Goal: Information Seeking & Learning: Learn about a topic

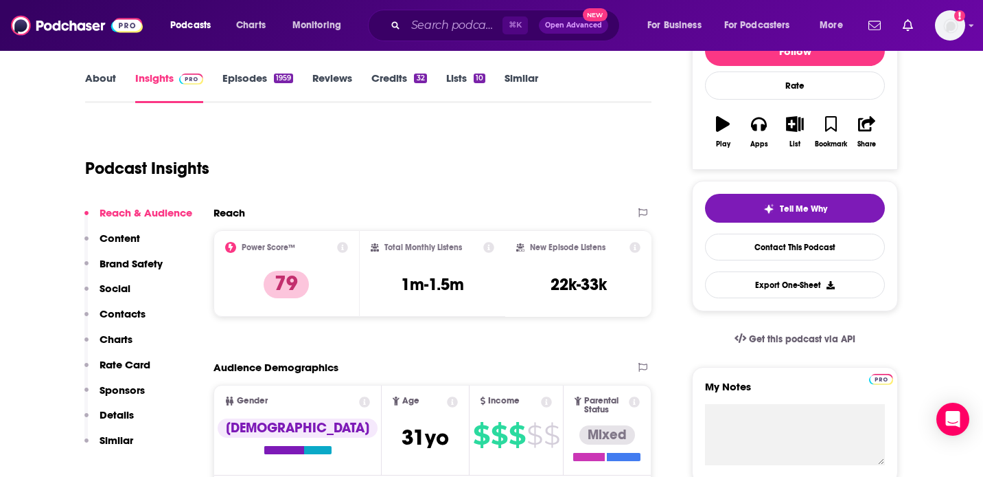
scroll to position [192, 0]
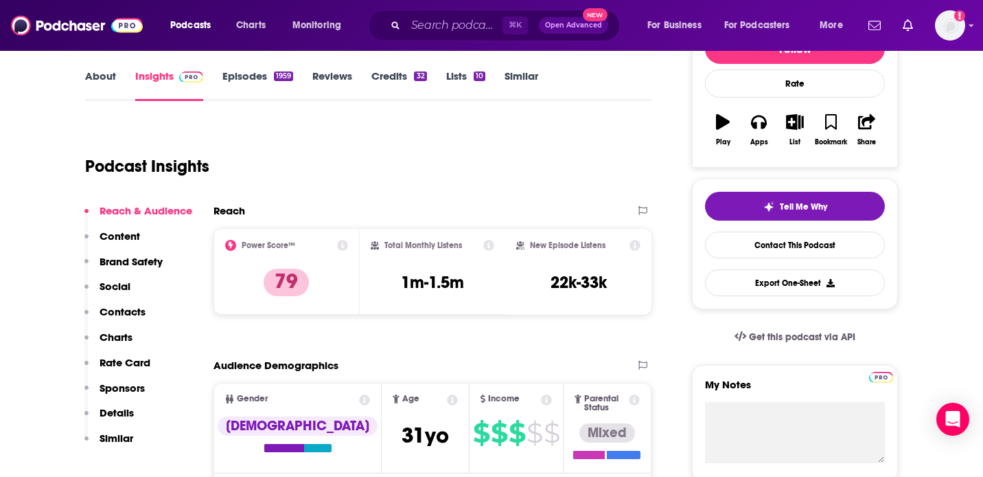
click at [242, 73] on link "Episodes 1959" at bounding box center [257, 85] width 71 height 32
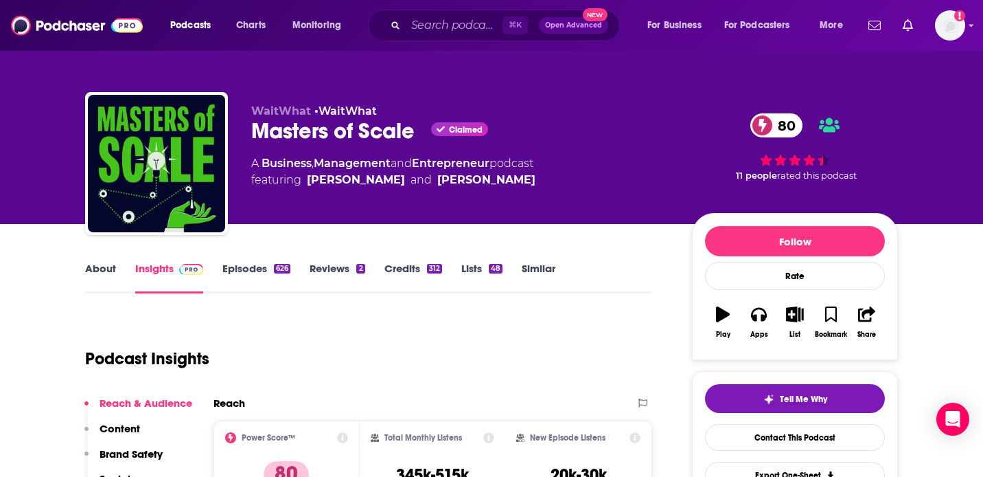
click at [227, 271] on link "Episodes 626" at bounding box center [256, 278] width 68 height 32
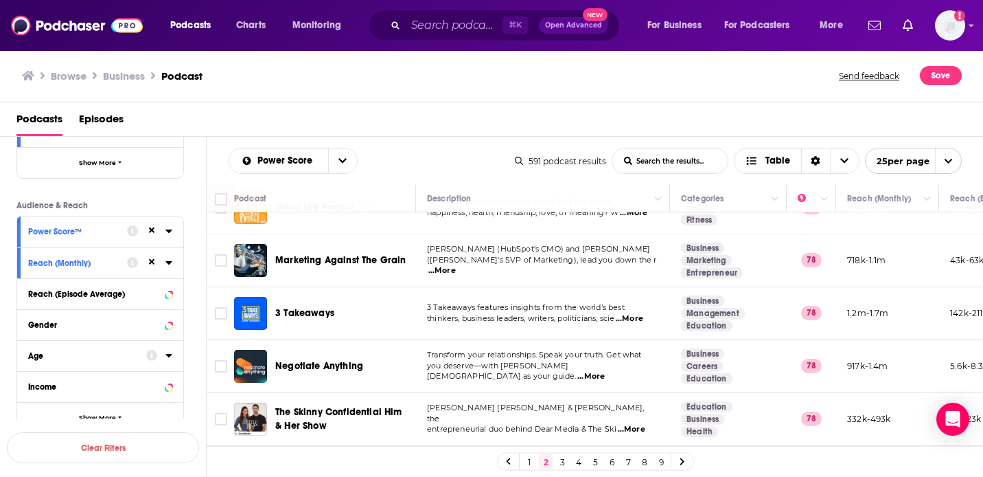
scroll to position [1012, 0]
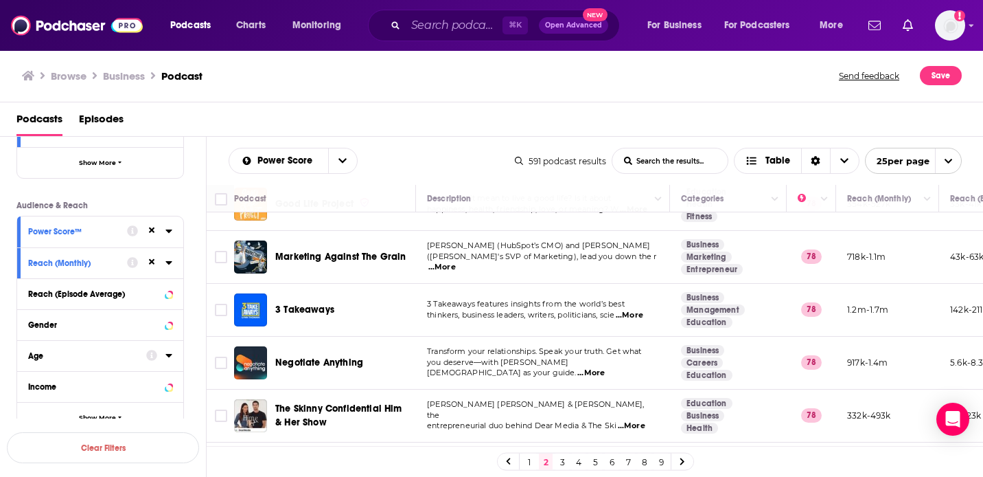
click at [650, 264] on p "(Hubspot's SVP of Marketing), lead you down the r ...More" at bounding box center [542, 262] width 231 height 22
click at [456, 263] on span "...More" at bounding box center [442, 267] width 27 height 11
click at [456, 262] on span "...More" at bounding box center [442, 267] width 27 height 11
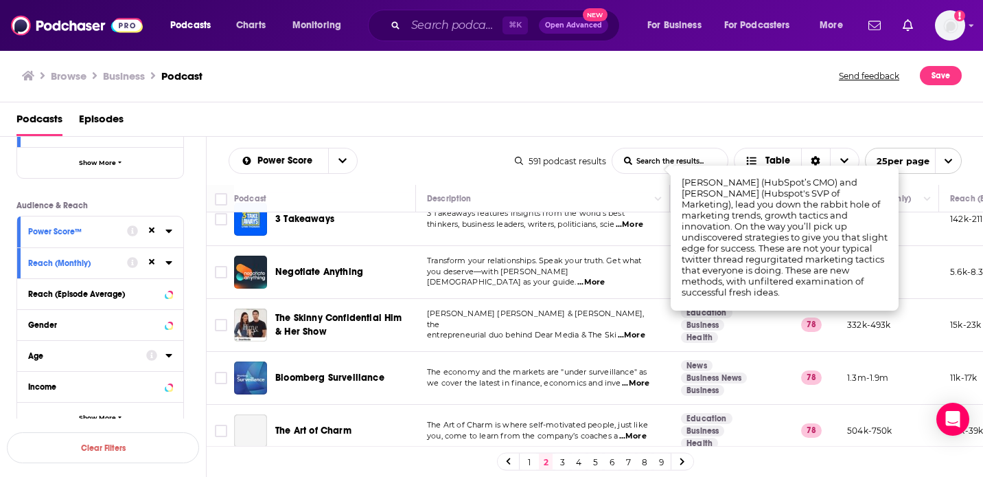
scroll to position [1110, 0]
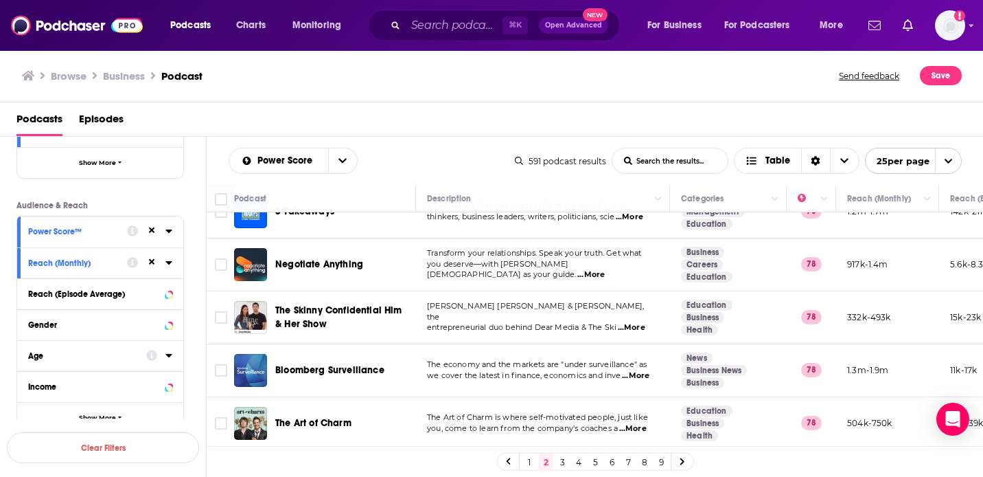
click at [636, 372] on span "...More" at bounding box center [635, 375] width 27 height 11
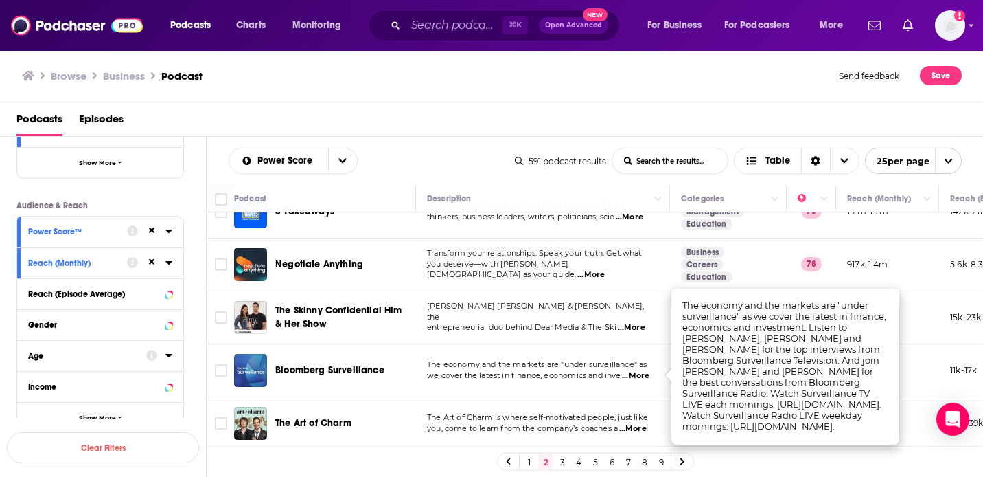
click at [637, 427] on span "...More" at bounding box center [632, 428] width 27 height 11
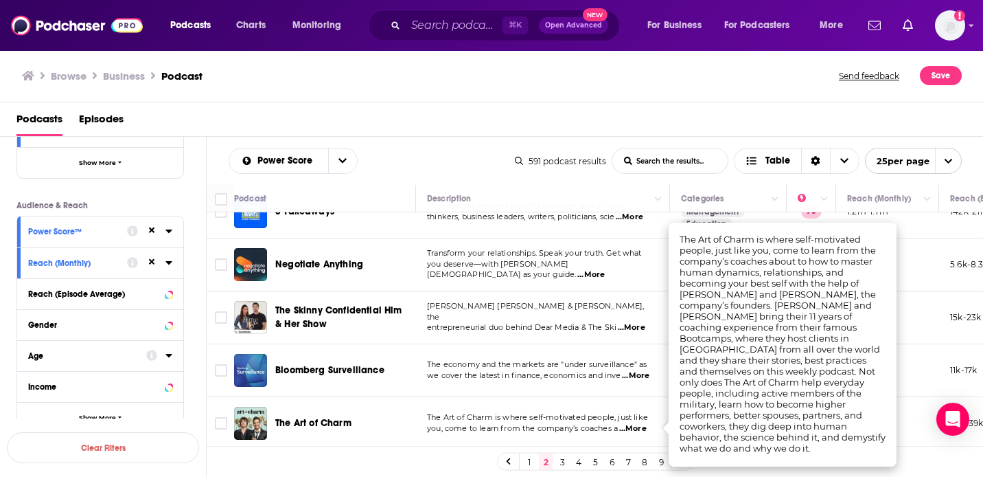
click at [637, 427] on span "...More" at bounding box center [632, 428] width 27 height 11
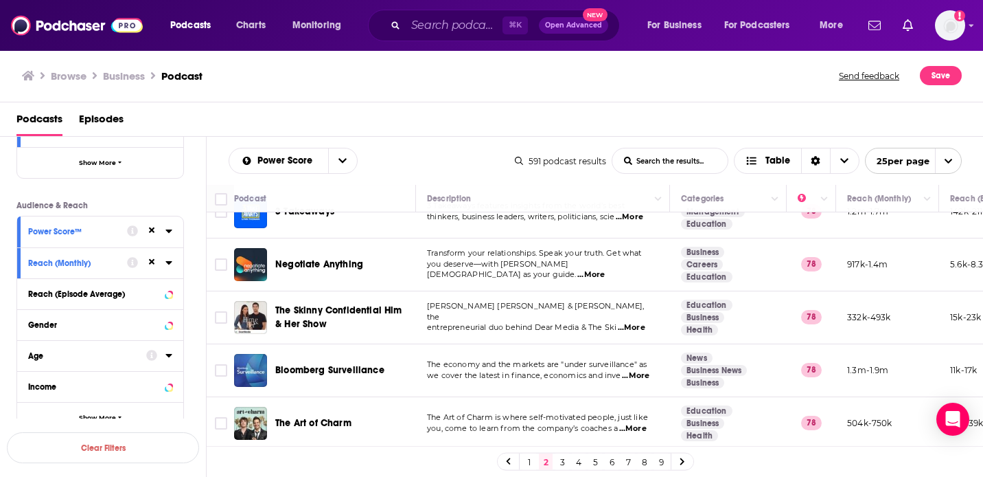
click at [558, 461] on link "3" at bounding box center [563, 461] width 14 height 16
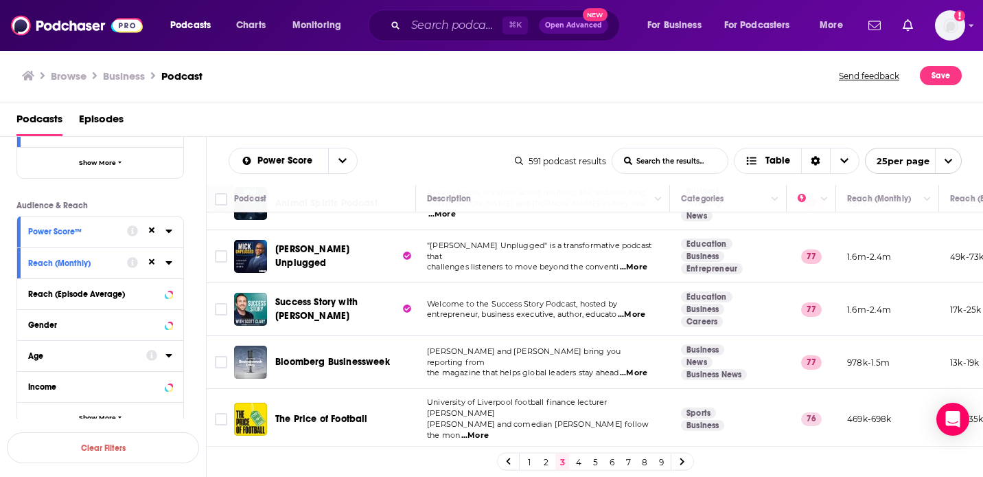
scroll to position [461, 0]
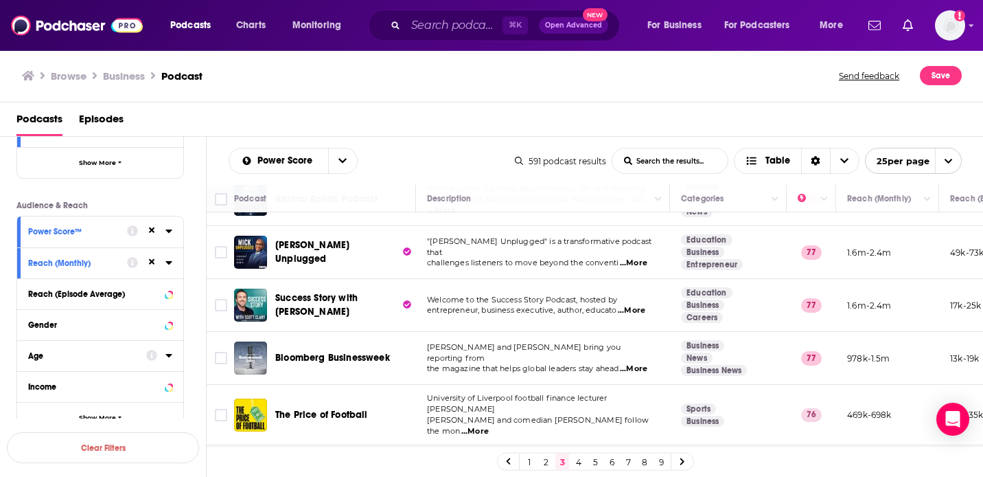
click at [632, 258] on span "...More" at bounding box center [633, 263] width 27 height 11
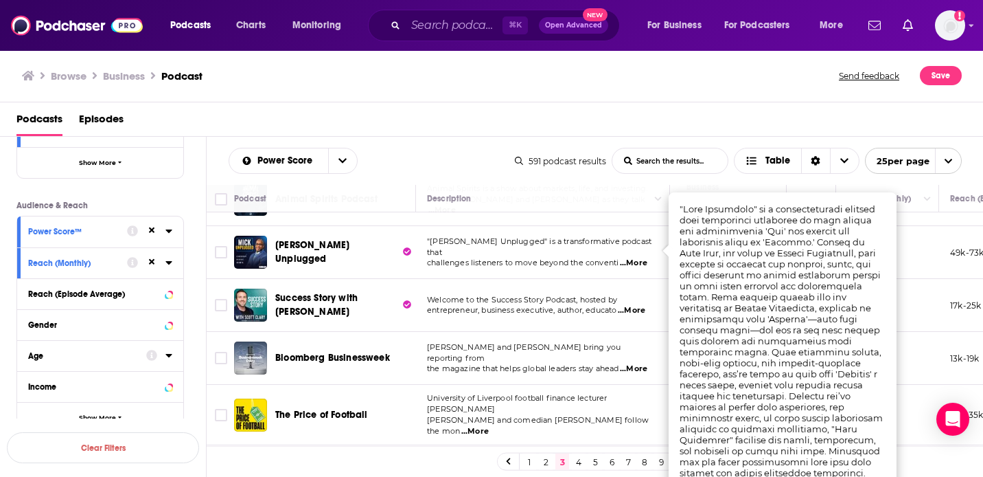
click at [538, 95] on div "Browse Business Podcast Send feedback Save" at bounding box center [492, 75] width 984 height 53
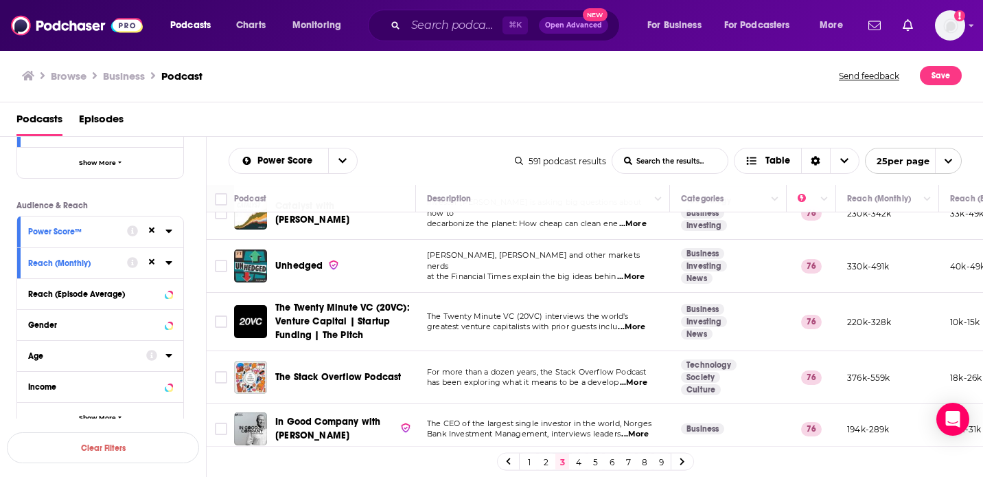
scroll to position [933, 0]
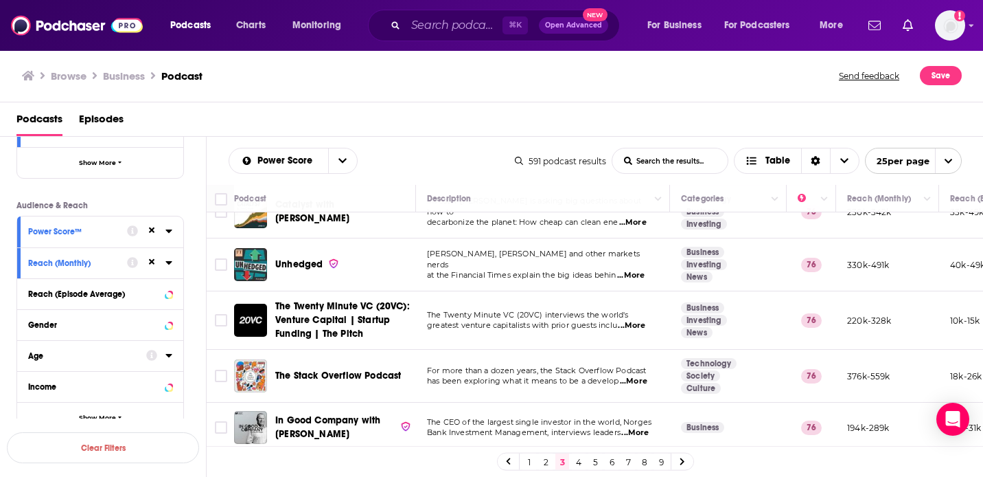
click at [636, 270] on span "...More" at bounding box center [630, 275] width 27 height 11
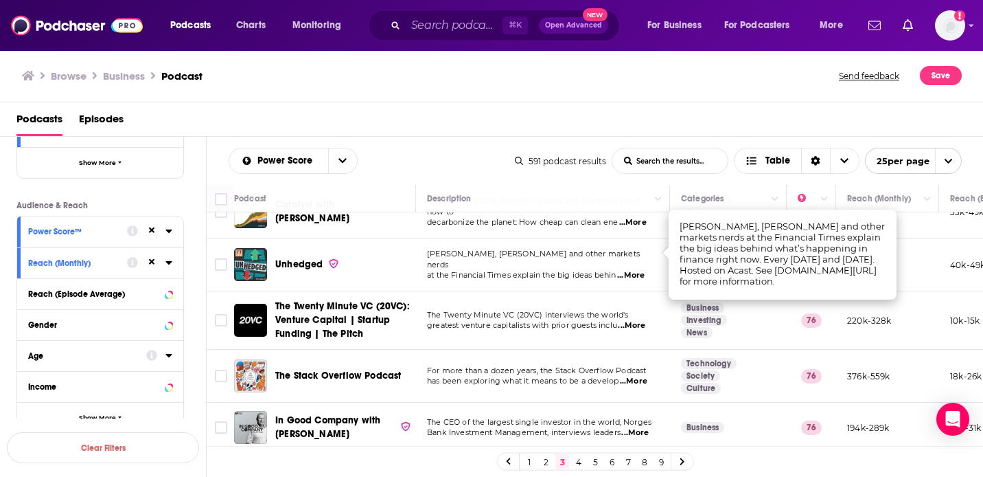
click at [636, 270] on span "...More" at bounding box center [630, 275] width 27 height 11
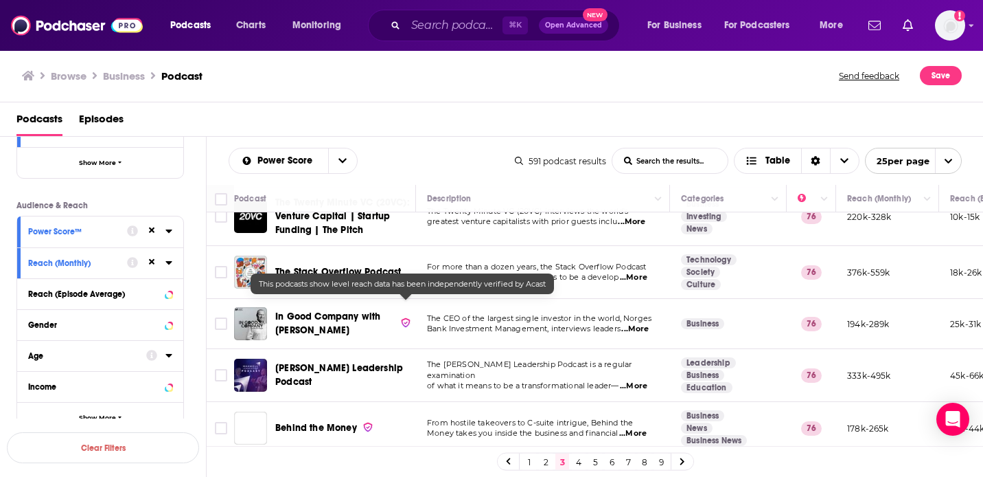
scroll to position [1041, 0]
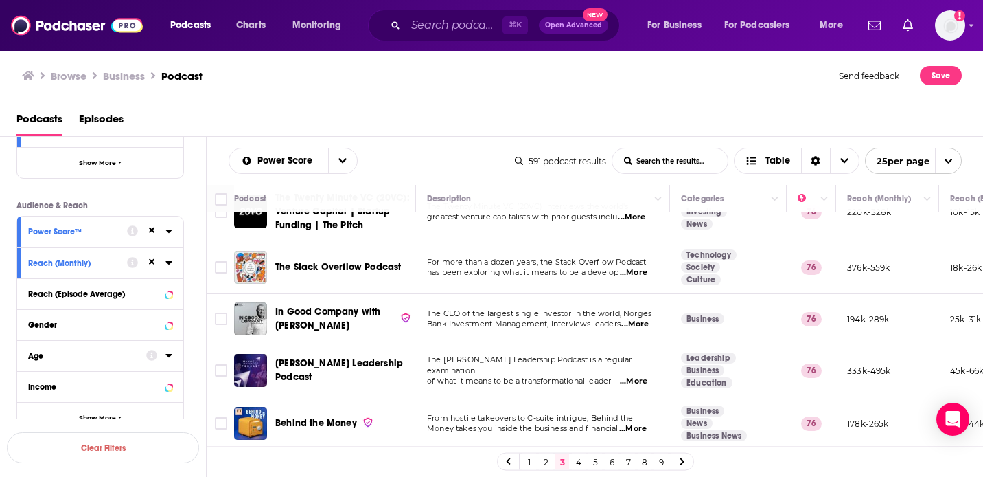
click at [635, 267] on span "...More" at bounding box center [633, 272] width 27 height 11
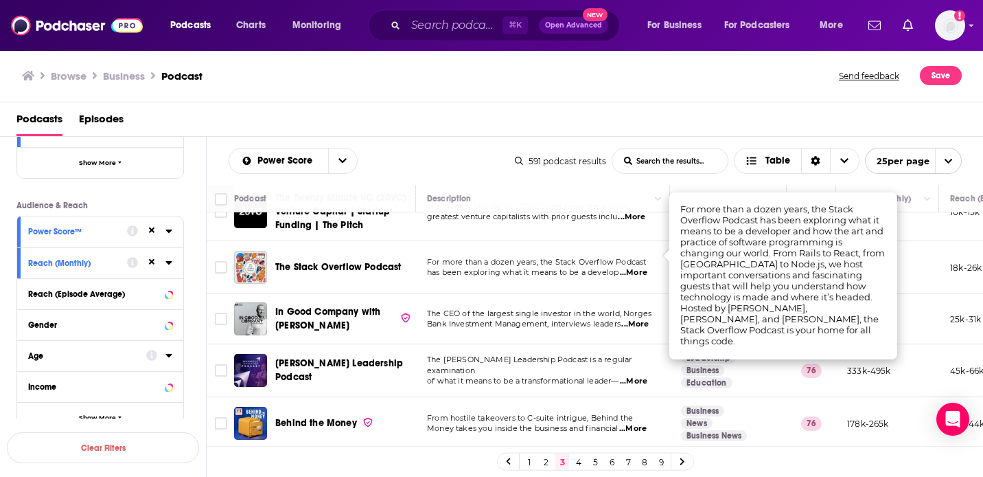
click at [635, 267] on span "...More" at bounding box center [633, 272] width 27 height 11
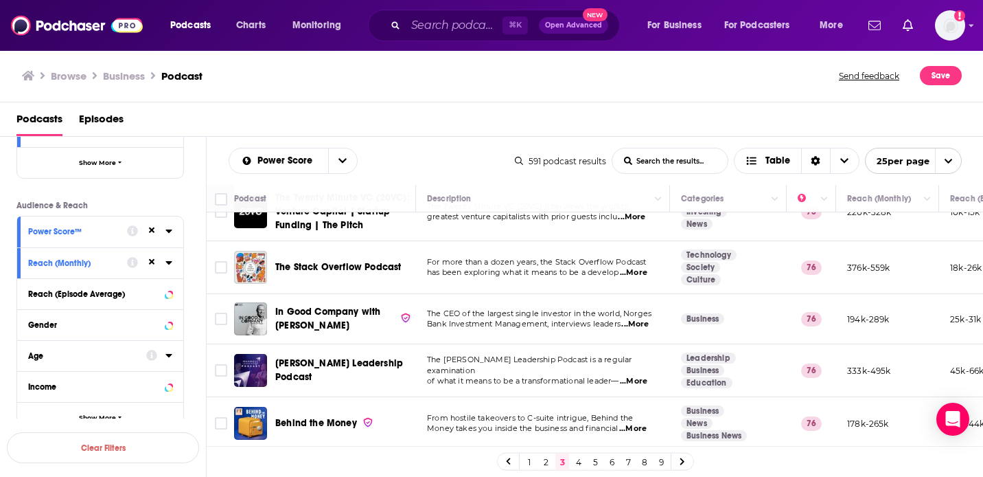
scroll to position [1077, 0]
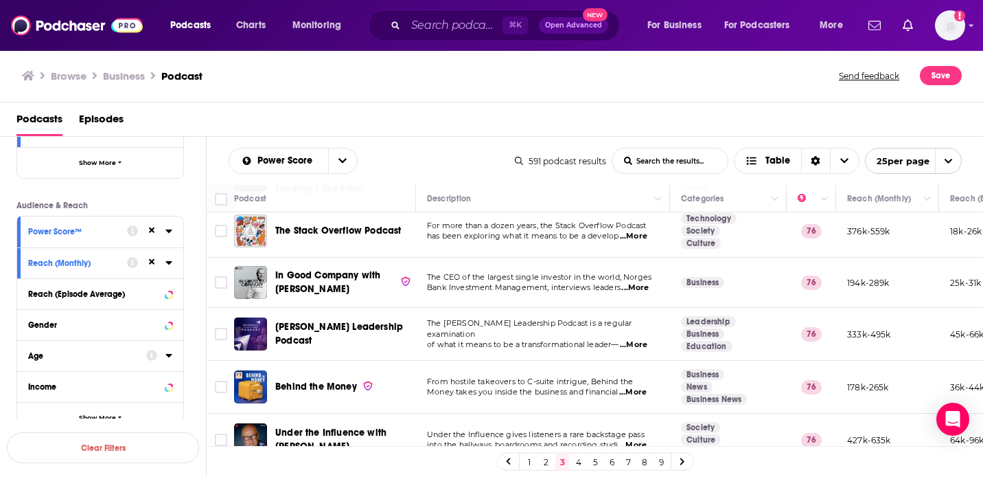
click at [573, 464] on link "4" at bounding box center [579, 461] width 14 height 16
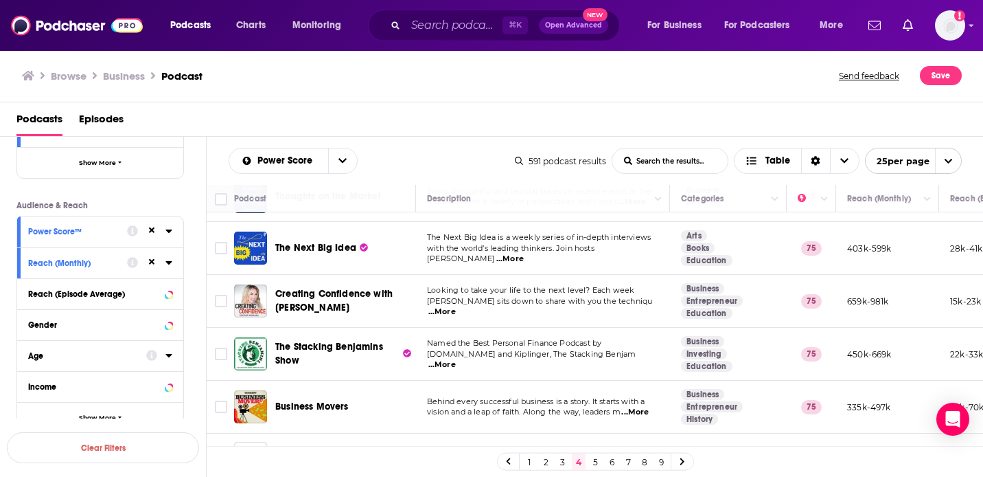
scroll to position [252, 0]
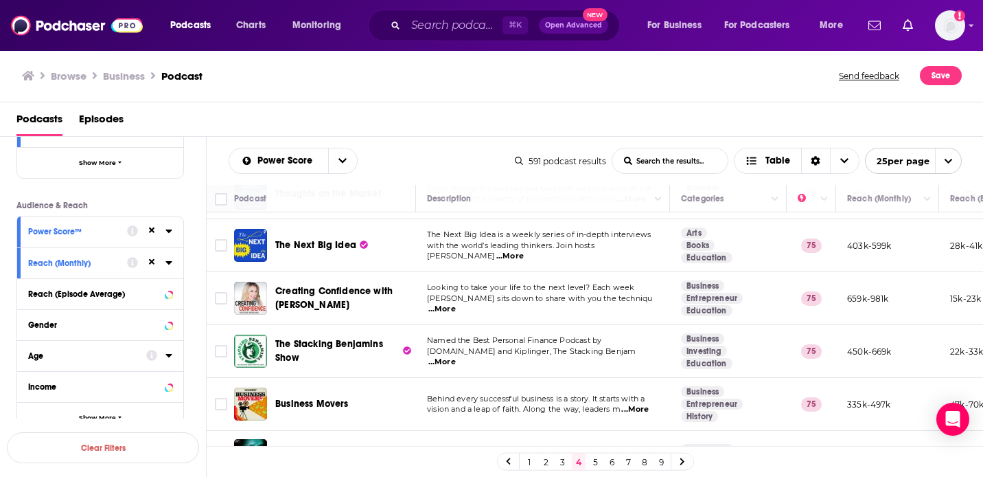
click at [524, 252] on span "...More" at bounding box center [509, 256] width 27 height 11
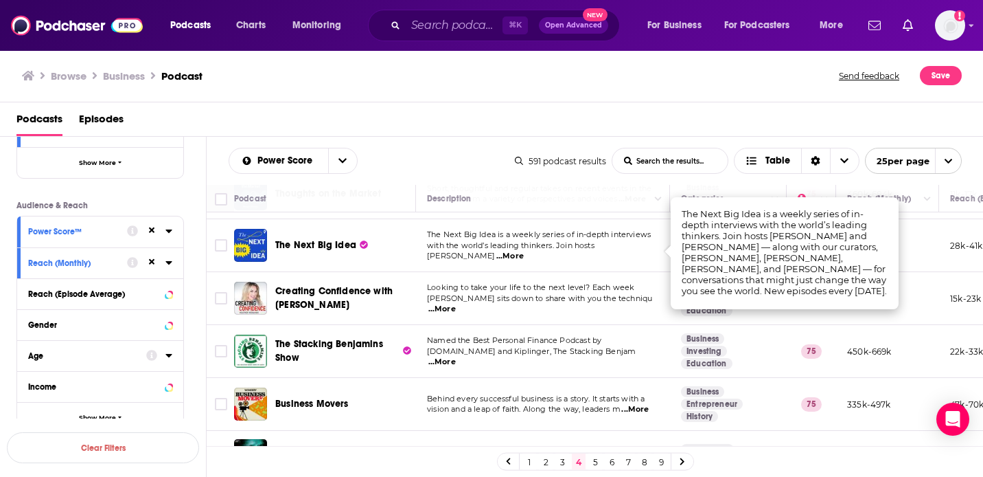
click at [458, 117] on div "Podcasts Episodes" at bounding box center [494, 122] width 957 height 28
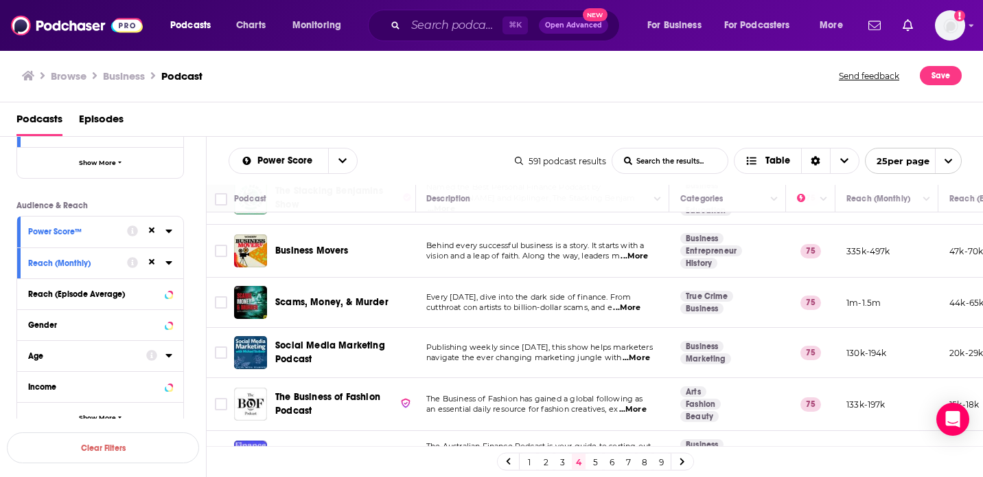
scroll to position [407, 1]
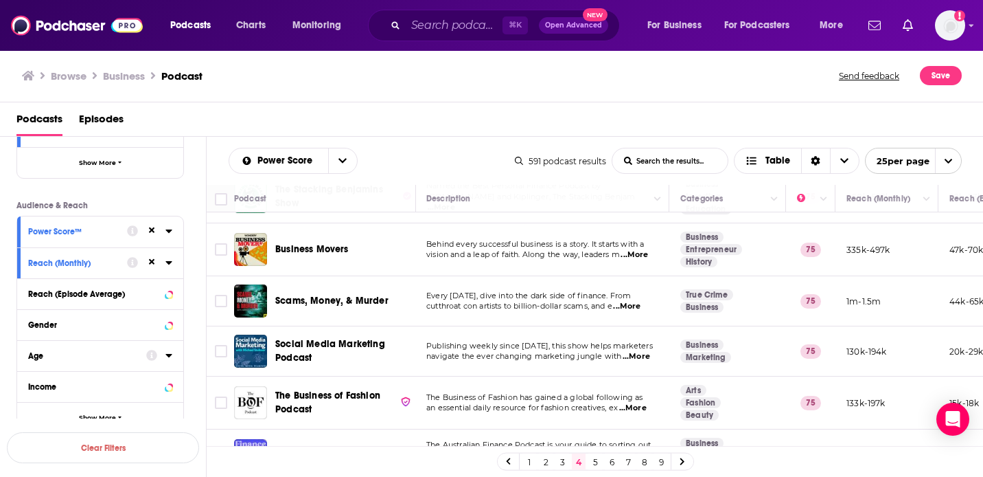
click at [639, 352] on span "...More" at bounding box center [636, 356] width 27 height 11
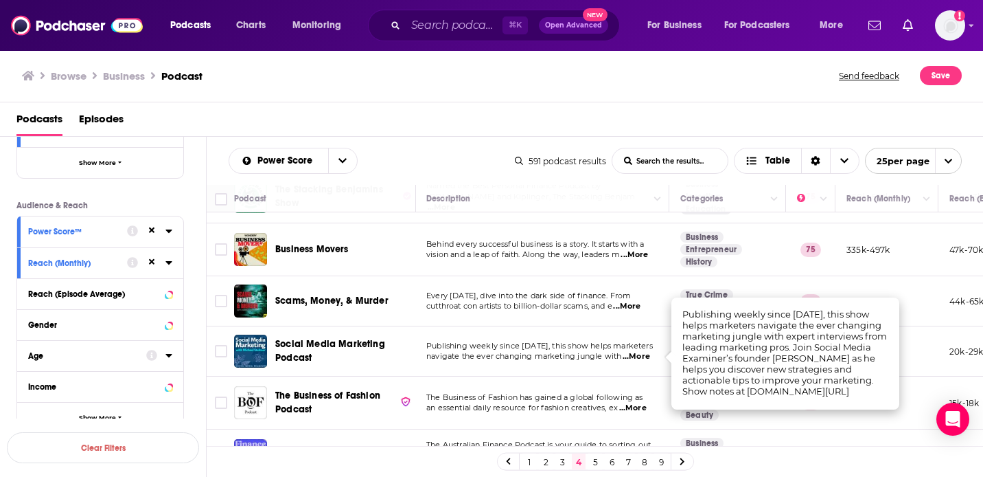
click at [639, 353] on span "...More" at bounding box center [636, 356] width 27 height 11
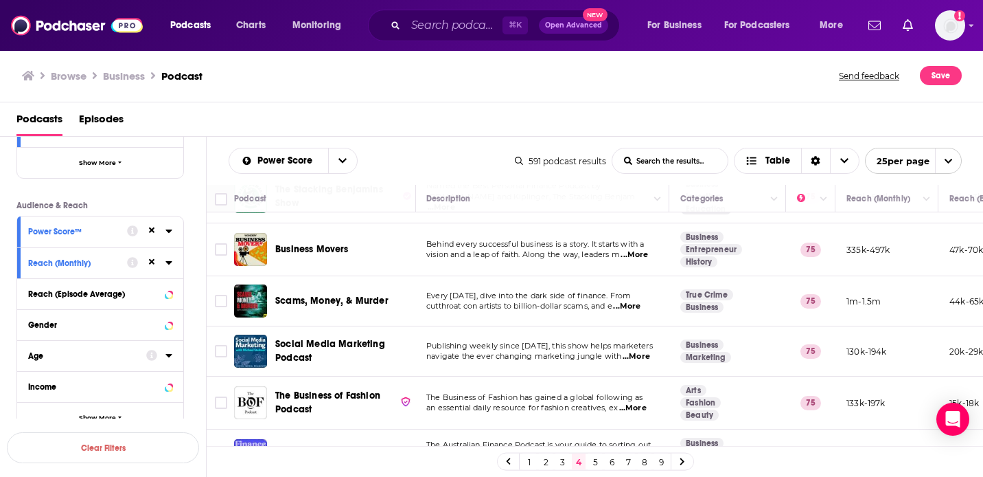
click at [426, 101] on div "Browse Business Podcast Send feedback Save" at bounding box center [492, 75] width 984 height 53
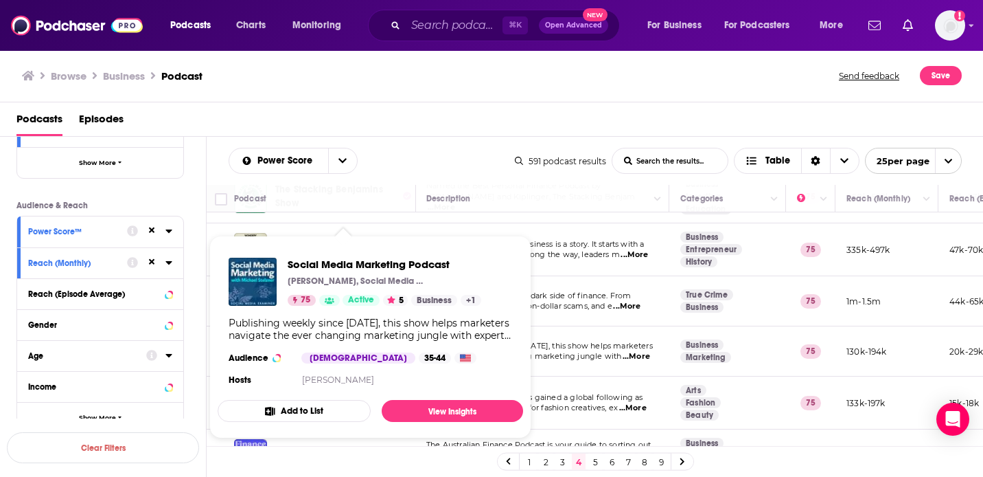
click at [407, 126] on div "Podcasts Episodes" at bounding box center [494, 122] width 957 height 28
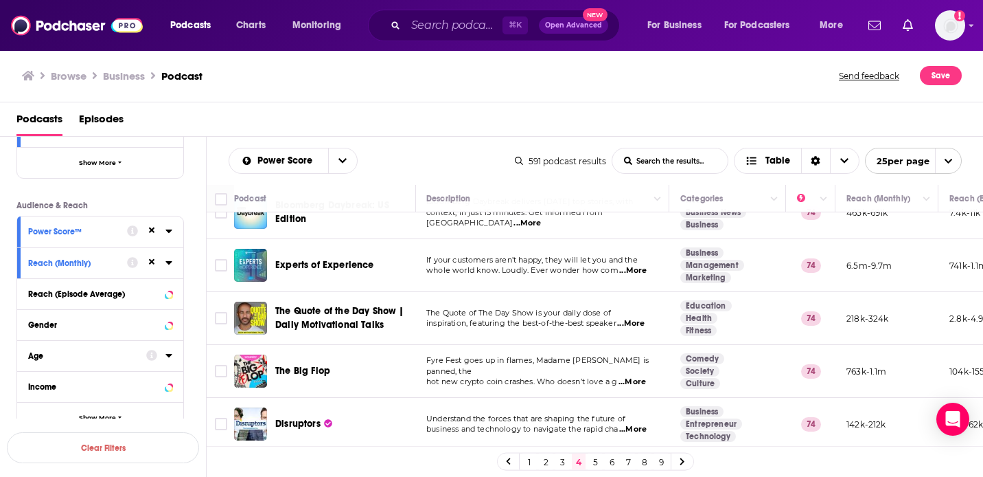
scroll to position [1086, 1]
click at [593, 466] on link "5" at bounding box center [596, 461] width 14 height 16
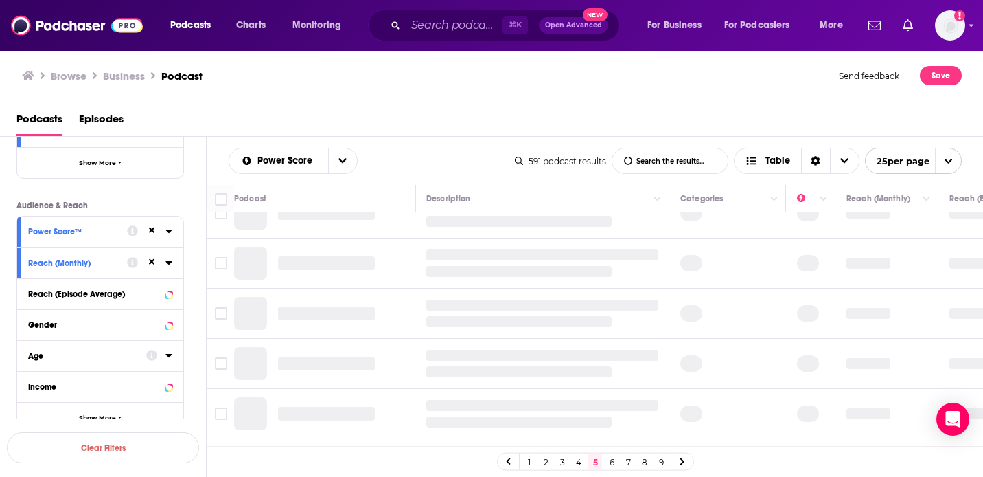
scroll to position [0, 1]
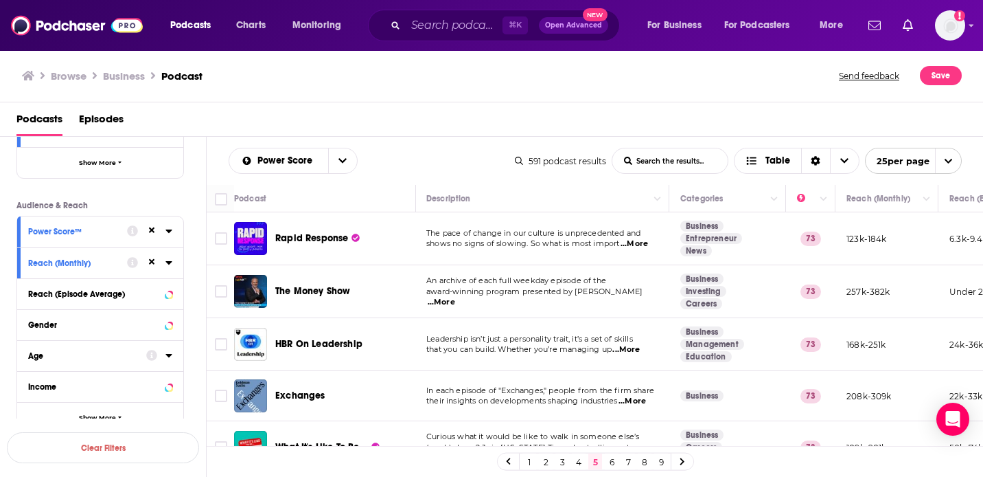
click at [641, 247] on span "...More" at bounding box center [634, 243] width 27 height 11
click at [500, 119] on div "Podcasts Episodes" at bounding box center [494, 122] width 957 height 28
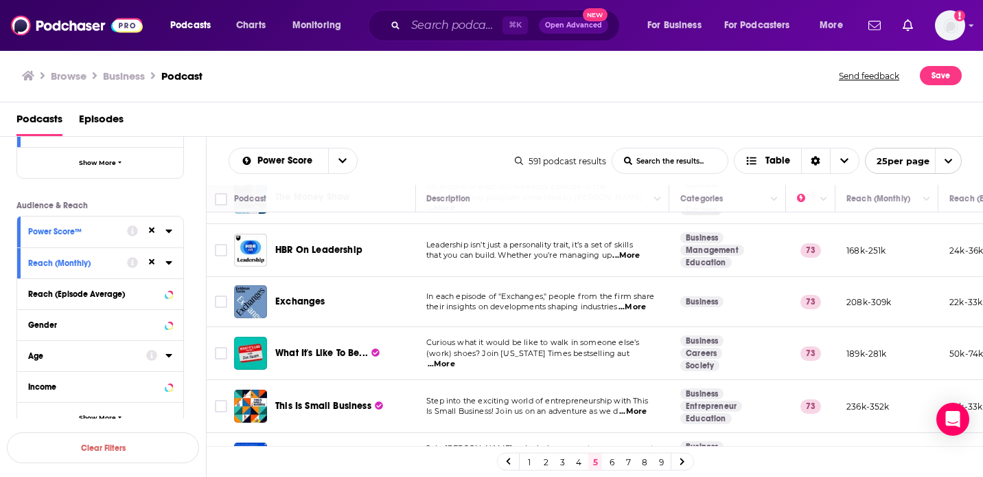
scroll to position [148, 1]
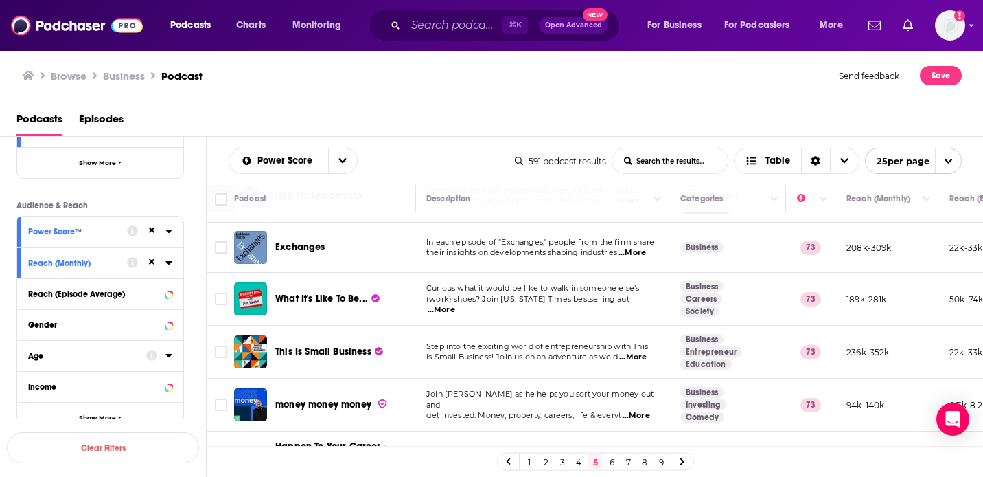
click at [642, 250] on span "...More" at bounding box center [632, 252] width 27 height 11
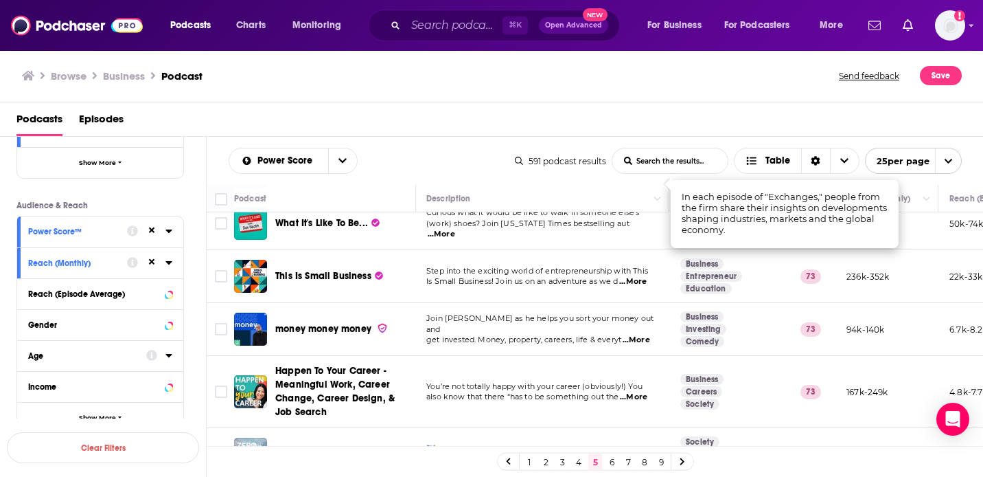
scroll to position [211, 1]
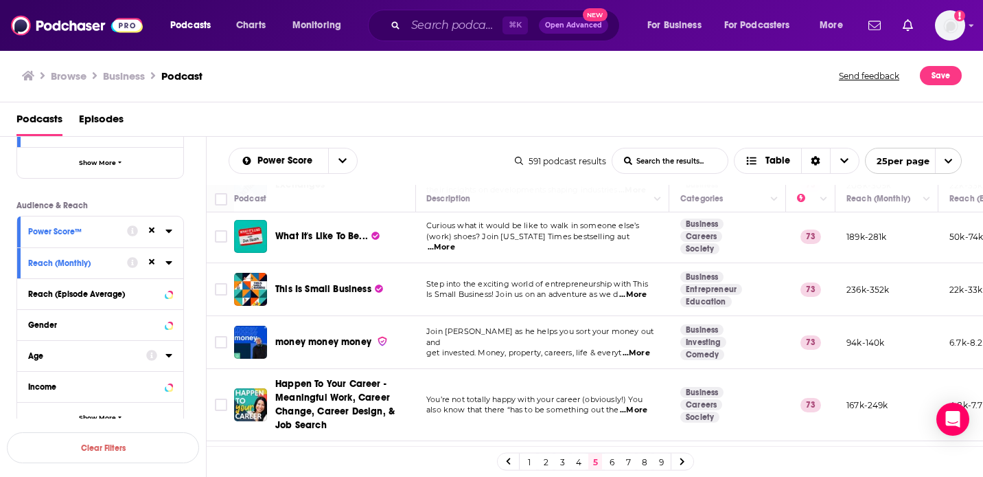
click at [455, 243] on span "...More" at bounding box center [441, 247] width 27 height 11
click at [424, 115] on div "Podcasts Episodes" at bounding box center [494, 122] width 957 height 28
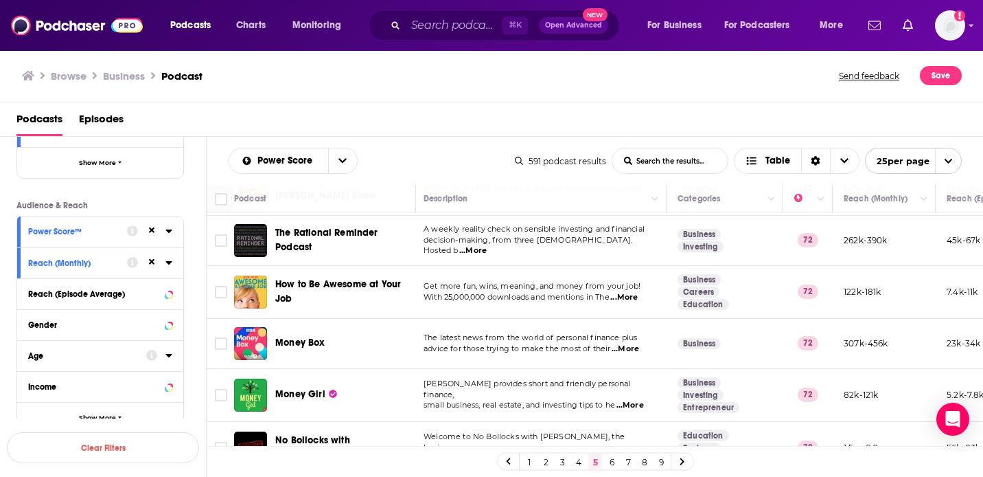
scroll to position [1097, 3]
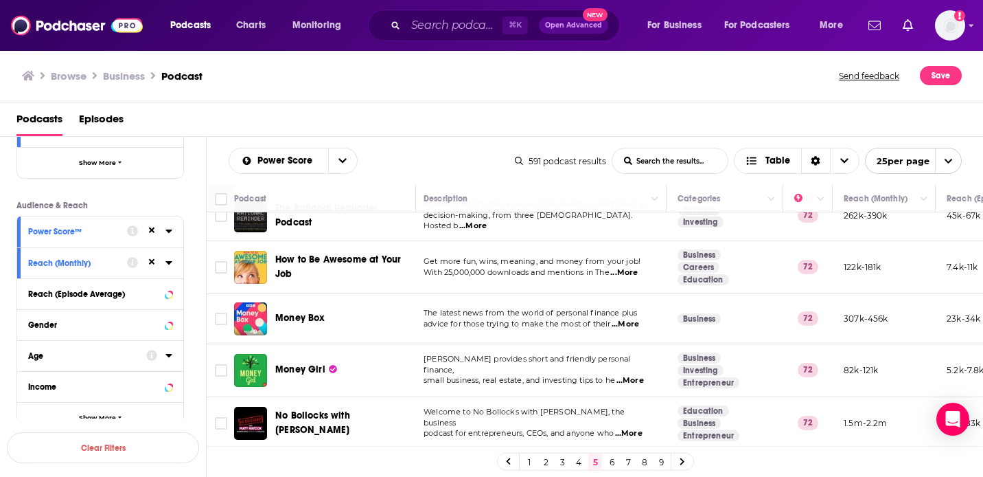
click at [613, 461] on link "6" at bounding box center [612, 461] width 14 height 16
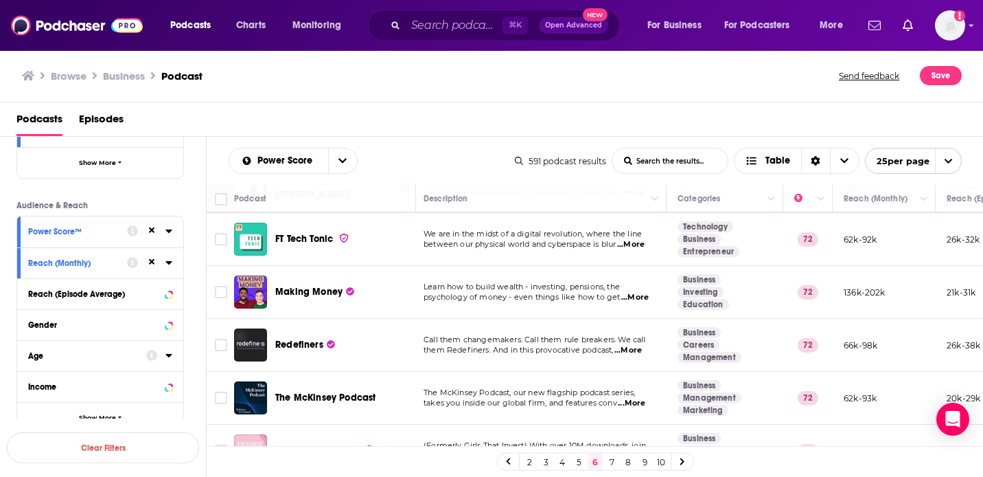
scroll to position [51, 3]
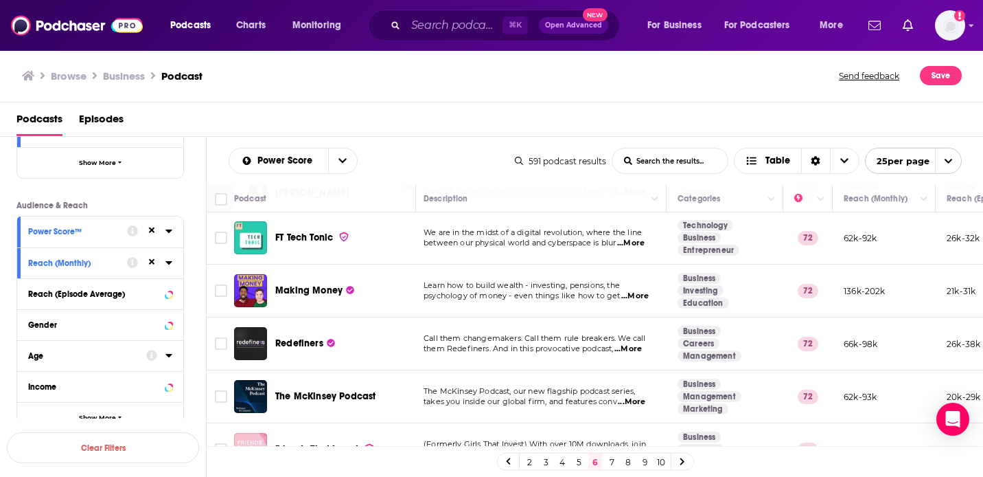
click at [634, 352] on span "...More" at bounding box center [628, 348] width 27 height 11
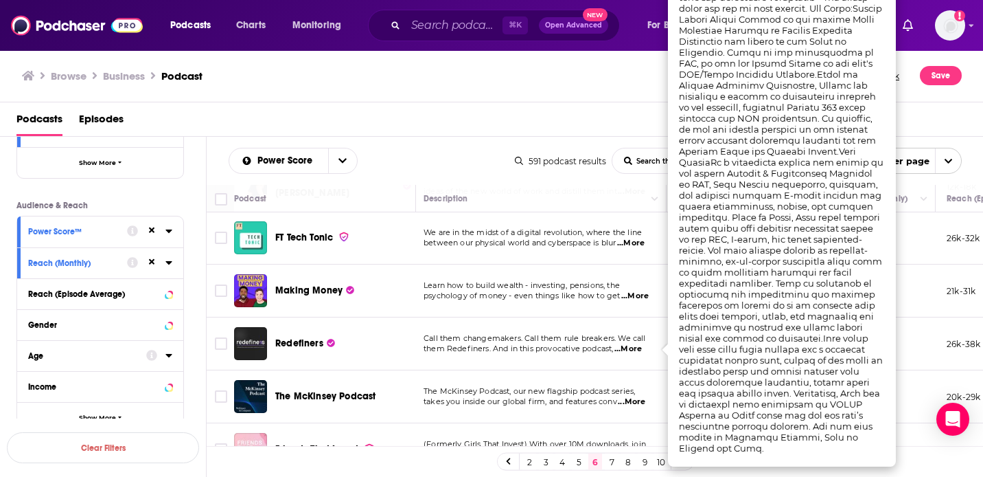
click at [568, 129] on div "Podcasts Episodes" at bounding box center [494, 122] width 957 height 28
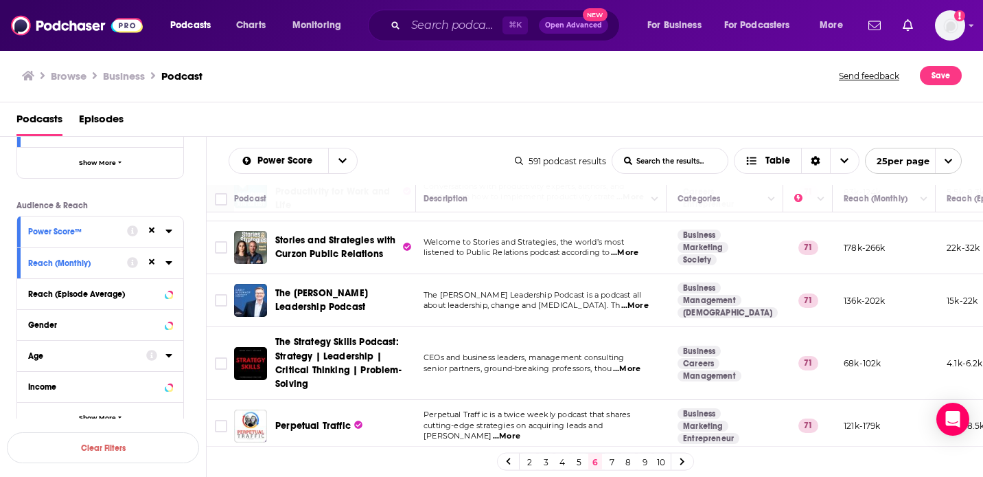
scroll to position [1105, 3]
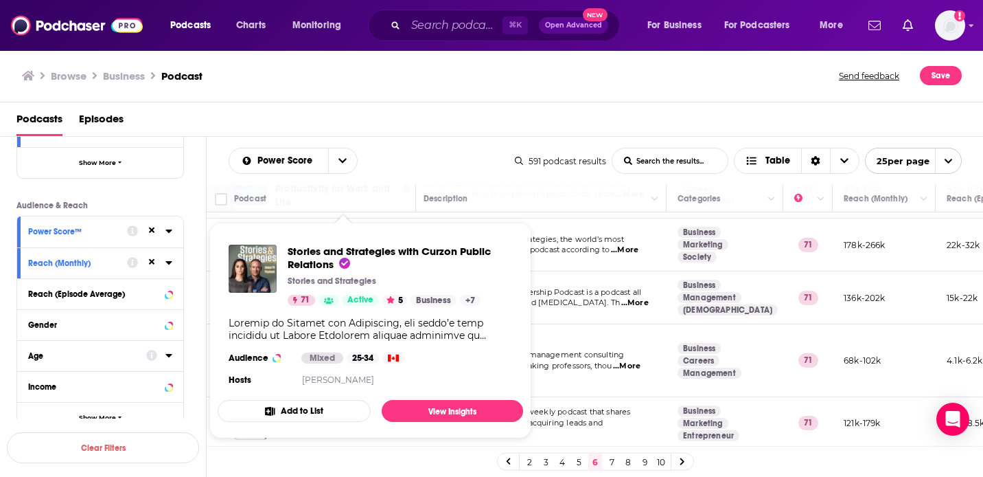
click at [409, 156] on div "Power Score List Search Input Search the results... Table" at bounding box center [372, 161] width 286 height 26
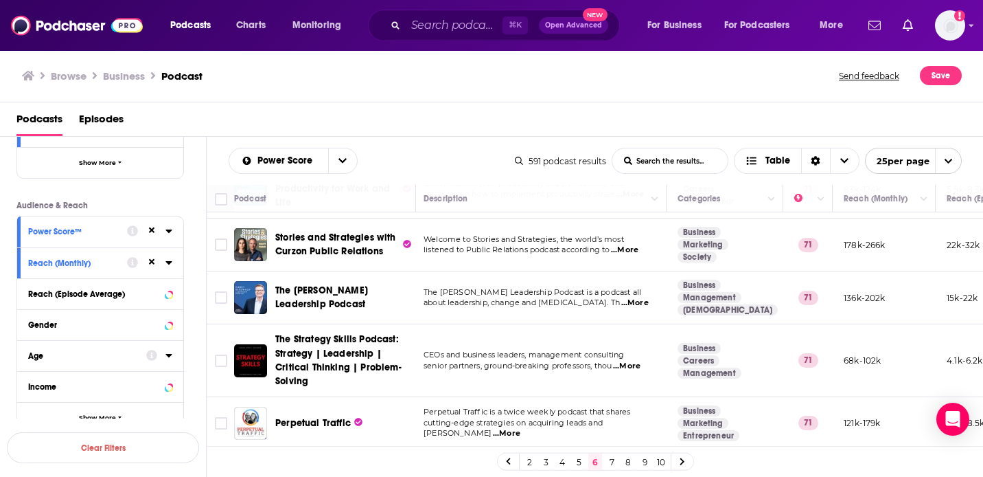
click at [538, 104] on div "Podcasts Episodes" at bounding box center [492, 119] width 984 height 34
